Goal: Task Accomplishment & Management: Complete application form

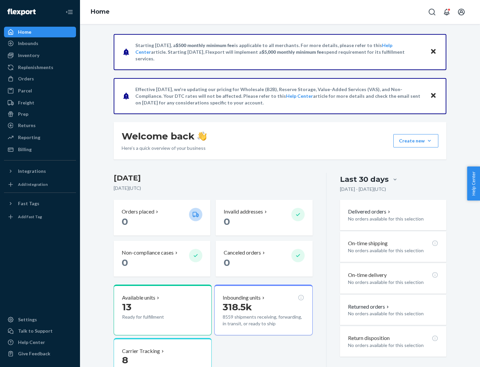
click at [429, 141] on button "Create new Create new inbound Create new order Create new product" at bounding box center [415, 140] width 45 height 13
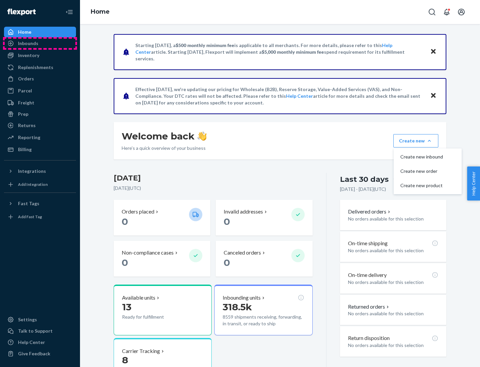
click at [40, 43] on div "Inbounds" at bounding box center [40, 43] width 71 height 9
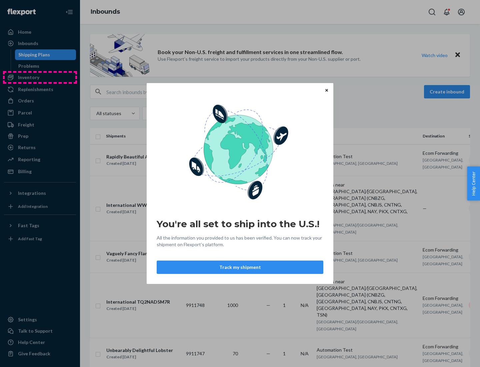
click at [40, 77] on div "You're all set to ship into the U.S.! All the information you provided to us ha…" at bounding box center [240, 183] width 480 height 367
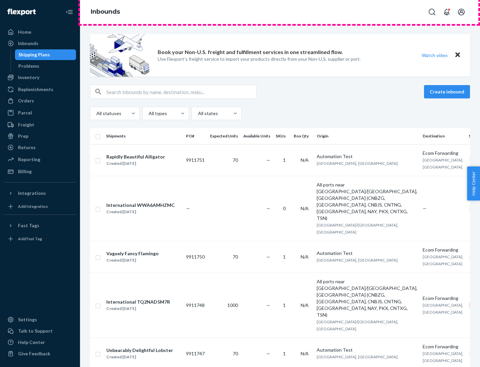
click at [280, 12] on div "Inbounds" at bounding box center [280, 12] width 400 height 24
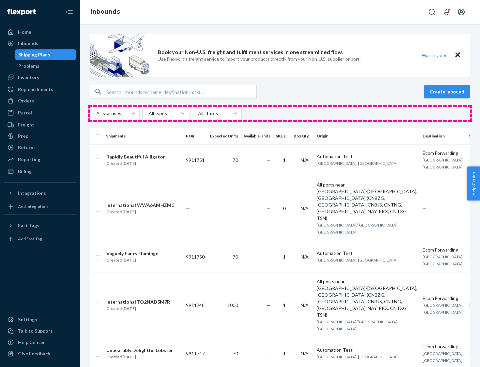
click at [280, 113] on div "All statuses All types All states" at bounding box center [280, 113] width 380 height 13
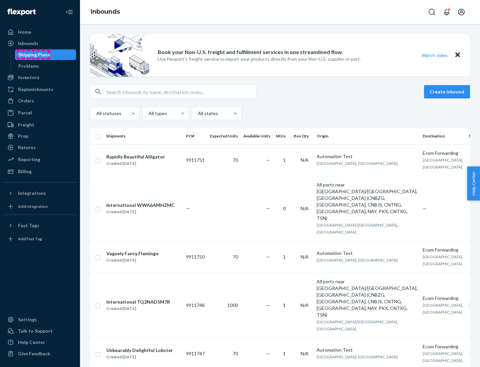
click at [33, 55] on div "Shipping Plans" at bounding box center [34, 54] width 32 height 7
click at [448, 92] on button "Create inbound" at bounding box center [447, 91] width 46 height 13
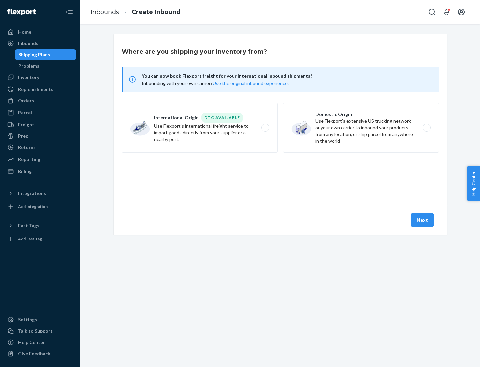
click at [200, 128] on label "International Origin DTC Available Use Flexport's international freight service…" at bounding box center [200, 128] width 156 height 50
click at [265, 128] on input "International Origin DTC Available Use Flexport's international freight service…" at bounding box center [267, 128] width 4 height 4
radio input "true"
click at [280, 174] on icon at bounding box center [280, 174] width 24 height 24
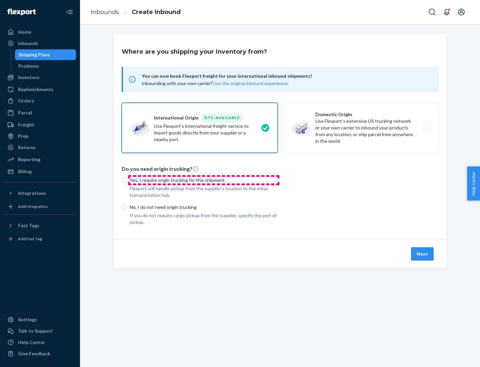
click at [204, 180] on p "Yes, I require origin trucking for this shipment" at bounding box center [204, 180] width 148 height 7
click at [127, 180] on input "Yes, I require origin trucking for this shipment" at bounding box center [124, 179] width 5 height 5
radio input "true"
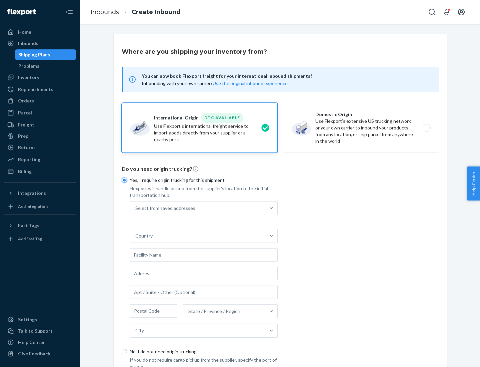
scroll to position [13, 0]
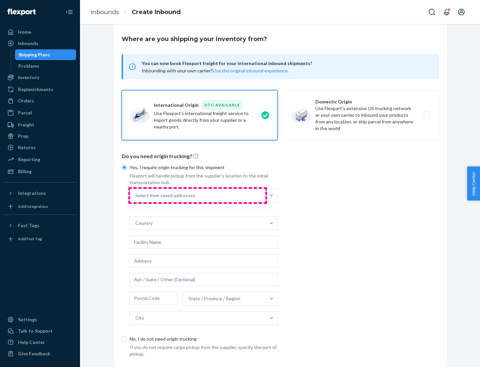
click at [198, 195] on div "Select from saved addresses" at bounding box center [197, 195] width 135 height 13
click at [136, 195] on input "Select from saved addresses" at bounding box center [135, 195] width 1 height 7
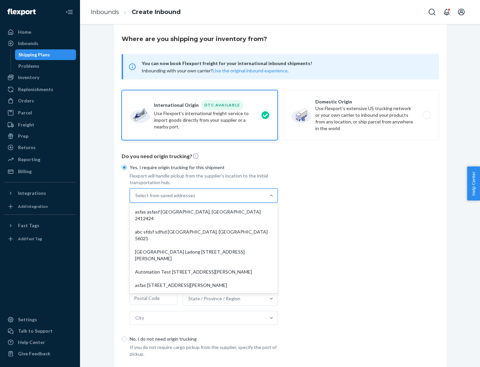
scroll to position [29, 0]
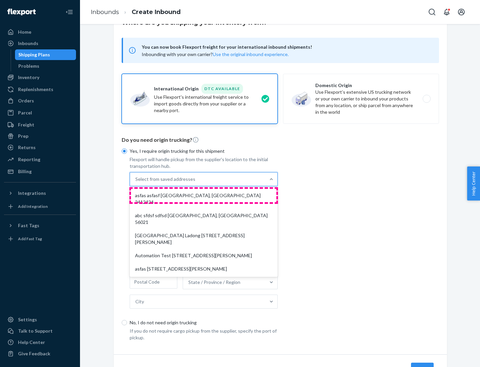
click at [204, 195] on div "asfas asfasf [GEOGRAPHIC_DATA], [GEOGRAPHIC_DATA] 2412424" at bounding box center [203, 199] width 145 height 20
click at [136, 182] on input "option asfas asfasf [GEOGRAPHIC_DATA], [GEOGRAPHIC_DATA] 2412424 focused, 1 of …" at bounding box center [135, 179] width 1 height 7
type input "asfas"
type input "asfasf"
type input "2412424"
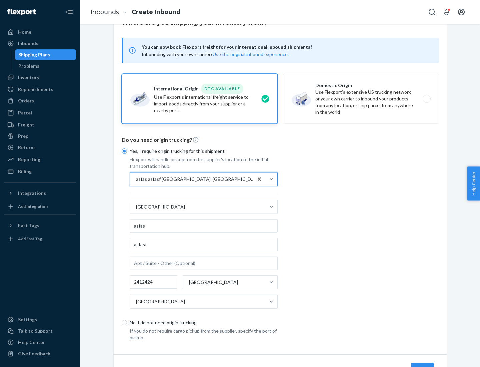
scroll to position [62, 0]
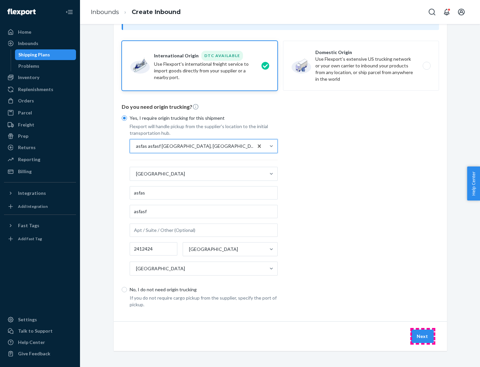
click at [423, 336] on button "Next" at bounding box center [422, 335] width 23 height 13
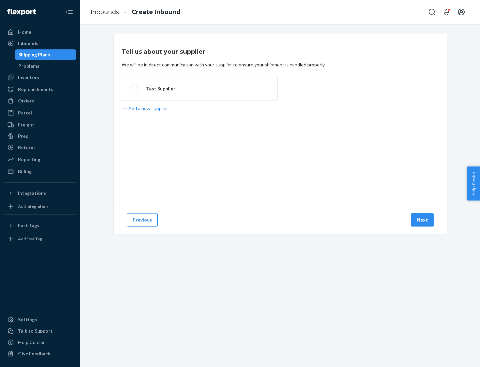
click at [200, 88] on label "Test Supplier" at bounding box center [200, 88] width 156 height 25
click at [134, 88] on input "Test Supplier" at bounding box center [132, 88] width 4 height 4
radio input "true"
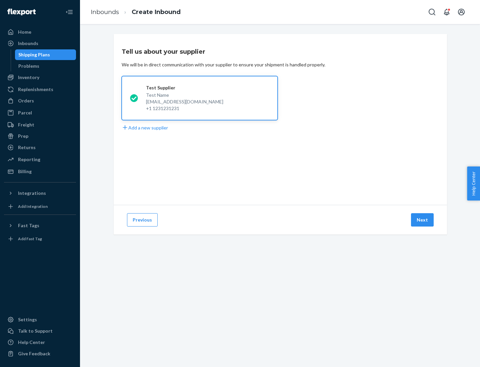
click at [423, 220] on button "Next" at bounding box center [422, 219] width 23 height 13
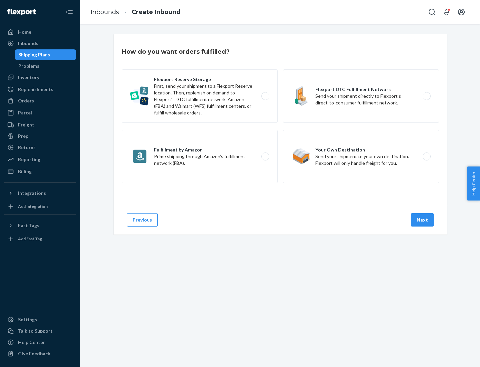
click at [200, 156] on label "Fulfillment by Amazon Prime shipping through Amazon’s fulfillment network (FBA)." at bounding box center [200, 156] width 156 height 53
click at [265, 156] on input "Fulfillment by Amazon Prime shipping through Amazon’s fulfillment network (FBA)." at bounding box center [267, 156] width 4 height 4
radio input "true"
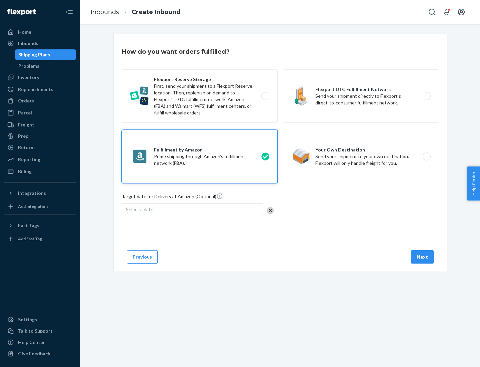
click at [423, 257] on button "Next" at bounding box center [422, 256] width 23 height 13
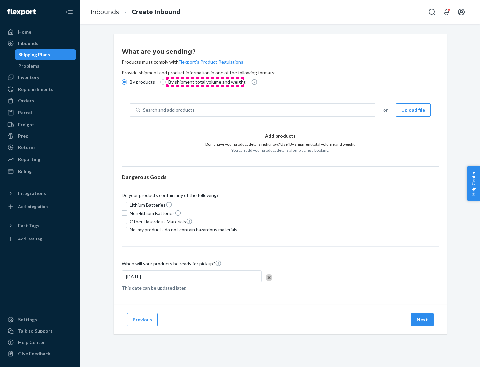
click at [205, 82] on p "By shipment total volume and weight" at bounding box center [206, 82] width 77 height 7
click at [166, 82] on input "By shipment total volume and weight" at bounding box center [162, 81] width 5 height 5
radio input "true"
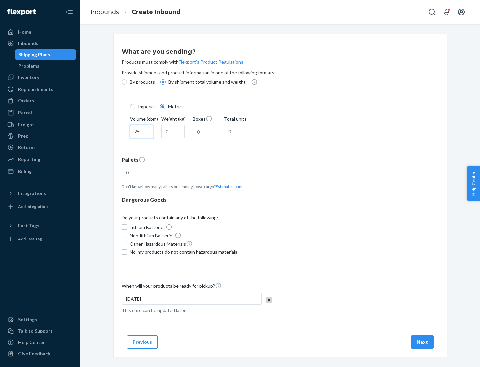
type input "25"
type input "100"
type input "50"
type input "500"
click at [228, 186] on button "Estimate count" at bounding box center [229, 186] width 27 height 6
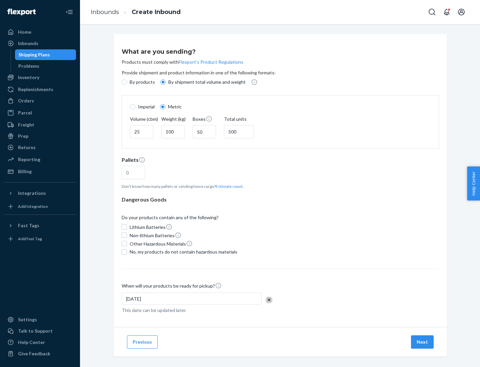
type input "16"
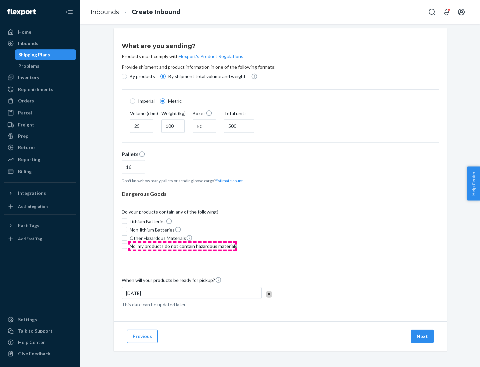
click at [182, 246] on span "No, my products do not contain hazardous materials" at bounding box center [184, 246] width 108 height 7
click at [127, 246] on input "No, my products do not contain hazardous materials" at bounding box center [124, 245] width 5 height 5
checkbox input "true"
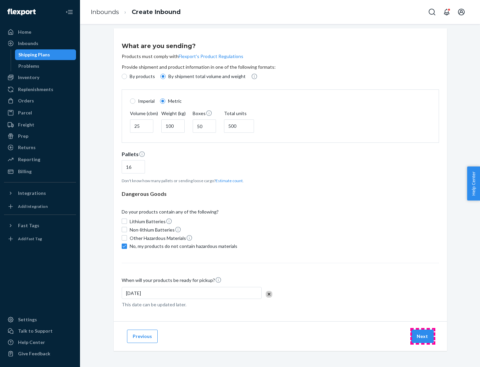
click at [423, 336] on button "Next" at bounding box center [422, 335] width 23 height 13
